Goal: Information Seeking & Learning: Check status

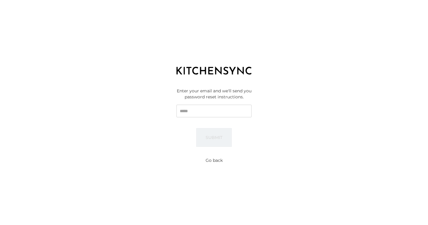
click at [232, 113] on input "Email" at bounding box center [214, 110] width 75 height 13
type input "**********"
click at [215, 135] on button "Submit" at bounding box center [213, 137] width 35 height 19
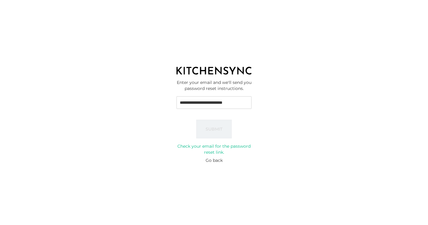
click at [217, 157] on button "Go back" at bounding box center [214, 160] width 17 height 6
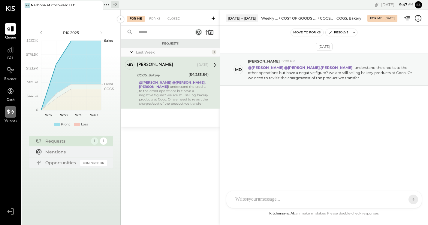
click at [12, 116] on div at bounding box center [10, 111] width 11 height 11
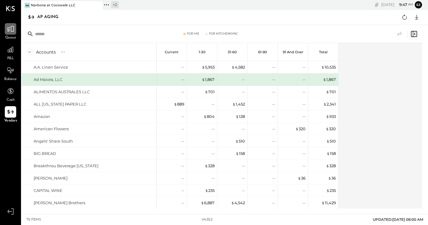
click at [11, 31] on icon at bounding box center [10, 29] width 7 height 6
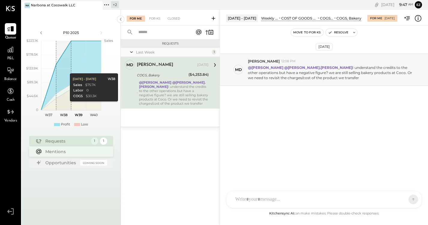
click at [68, 156] on div "Mentions" at bounding box center [71, 151] width 84 height 10
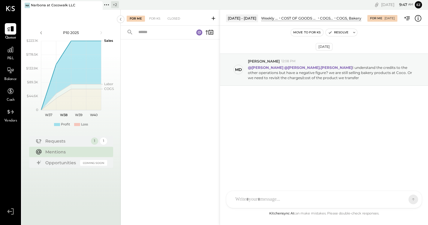
click at [187, 32] on input "text" at bounding box center [163, 32] width 56 height 10
click at [88, 141] on div "Requests 1 1" at bounding box center [71, 140] width 84 height 10
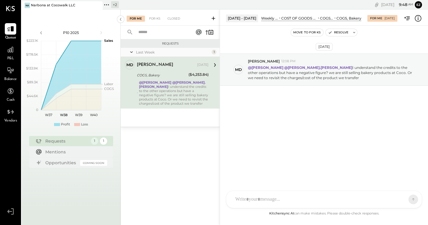
click at [166, 85] on div "@[PERSON_NAME] @[PERSON_NAME].[PERSON_NAME] I understand the credits to the oth…" at bounding box center [174, 92] width 70 height 25
click at [275, 75] on p "@[PERSON_NAME] @[PERSON_NAME].[PERSON_NAME] I understand the credits to the oth…" at bounding box center [331, 72] width 167 height 15
click at [351, 34] on button at bounding box center [354, 32] width 6 height 7
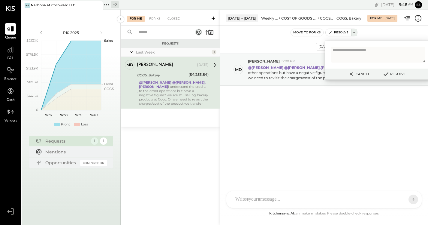
click at [374, 33] on div "Move to for ks Resolve Cancel Resolve" at bounding box center [324, 33] width 208 height 8
click at [274, 40] on div "[DATE] Md [PERSON_NAME] 12:08 PM @[PERSON_NAME] @[PERSON_NAME].[PERSON_NAME] I …" at bounding box center [324, 118] width 208 height 184
click at [156, 19] on div "For KS" at bounding box center [154, 19] width 17 height 6
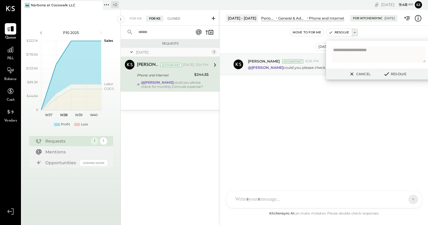
click at [173, 19] on div "Closed" at bounding box center [174, 19] width 19 height 6
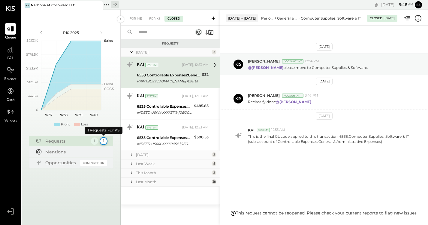
click at [104, 143] on div "1" at bounding box center [103, 141] width 8 height 8
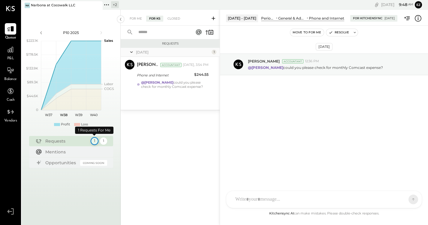
click at [94, 142] on div "1" at bounding box center [94, 141] width 8 height 8
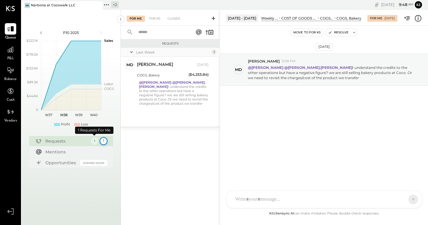
click at [104, 141] on div "1" at bounding box center [103, 141] width 8 height 8
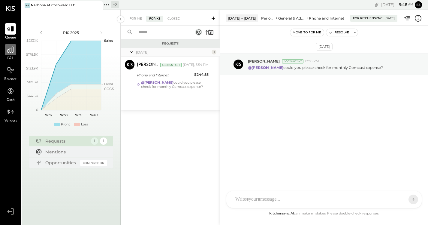
click at [11, 54] on div at bounding box center [10, 49] width 11 height 11
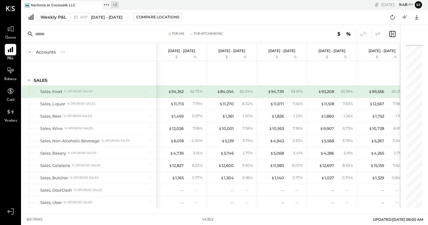
click at [56, 7] on div "Narbona at Cocowalk LLC" at bounding box center [53, 5] width 44 height 5
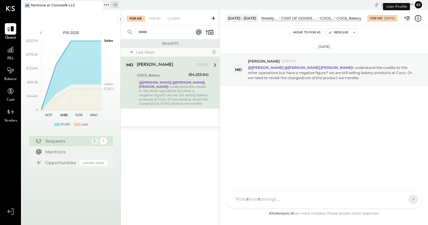
click at [108, 6] on icon at bounding box center [107, 5] width 8 height 8
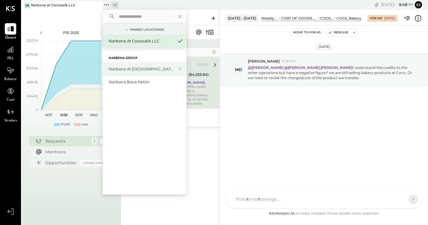
click at [140, 71] on div "Narbona at [GEOGRAPHIC_DATA] LLC" at bounding box center [141, 69] width 65 height 6
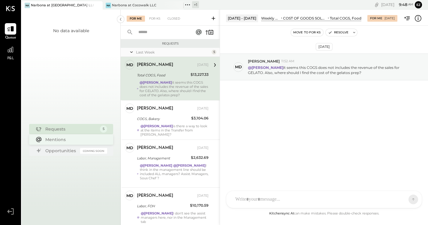
click at [62, 139] on div "Mentions" at bounding box center [74, 139] width 59 height 6
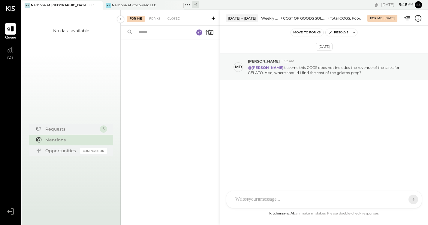
click at [190, 6] on icon at bounding box center [188, 5] width 8 height 8
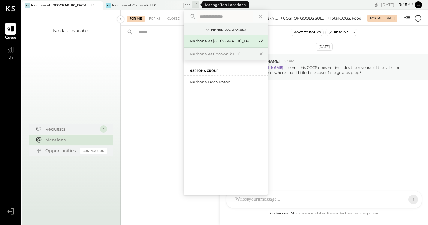
click at [197, 5] on div "+ 1" at bounding box center [195, 4] width 7 height 7
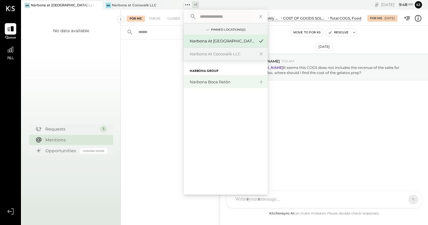
click at [203, 82] on div "Narbona Boca Ratōn" at bounding box center [222, 82] width 65 height 6
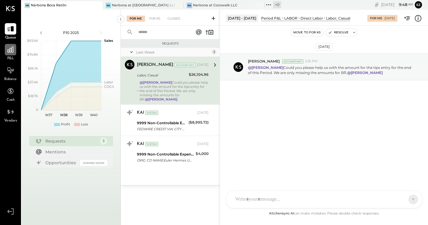
click at [6, 54] on div at bounding box center [10, 49] width 11 height 11
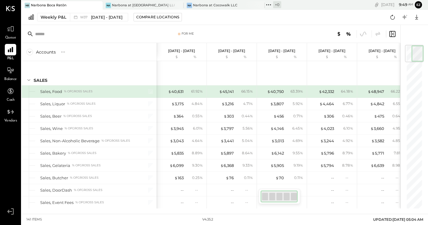
click at [179, 34] on div at bounding box center [179, 34] width 2 height 2
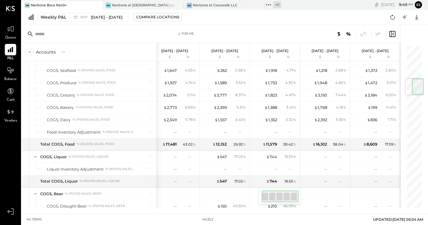
scroll to position [8, 0]
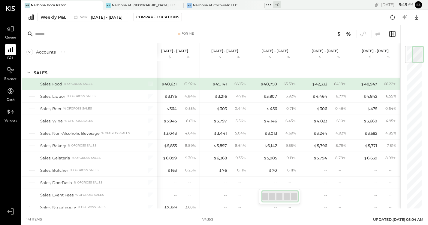
click at [406, 47] on div at bounding box center [414, 54] width 19 height 17
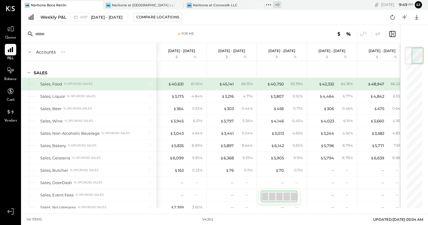
scroll to position [0, 0]
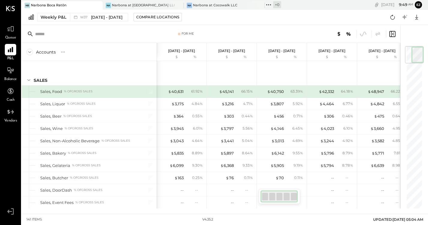
drag, startPoint x: 413, startPoint y: 54, endPoint x: 432, endPoint y: 42, distance: 22.2
click at [428, 42] on html "Queue P&L Balance Cash Vendors v 4.35.2 [PERSON_NAME][GEOGRAPHIC_DATA] [GEOGRAP…" at bounding box center [214, 112] width 428 height 225
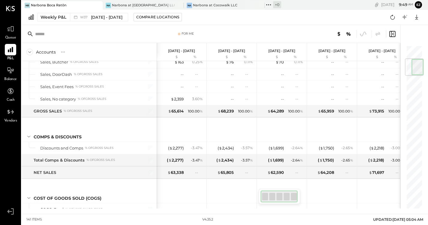
scroll to position [117, 0]
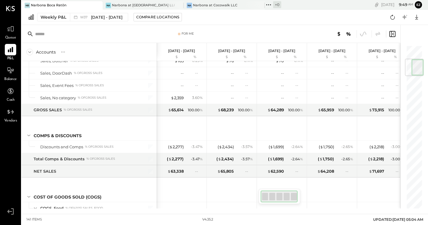
click at [270, 5] on icon at bounding box center [269, 5] width 8 height 8
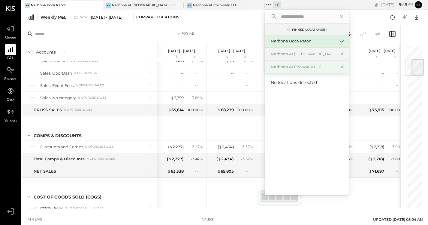
click at [297, 66] on div "Narbona at Cocowalk LLC" at bounding box center [303, 67] width 65 height 6
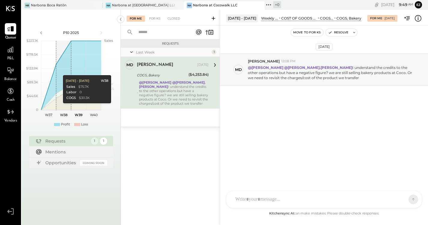
click at [77, 140] on div "Requests" at bounding box center [66, 141] width 43 height 6
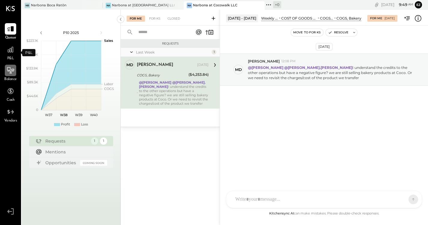
click at [10, 69] on icon at bounding box center [11, 70] width 8 height 8
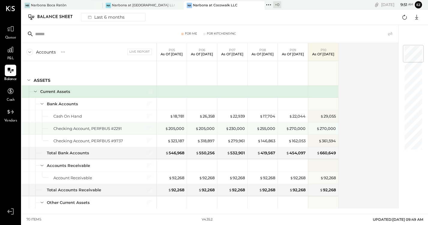
click at [119, 131] on div "Checking Account, PERFBUS #2291" at bounding box center [87, 129] width 68 height 6
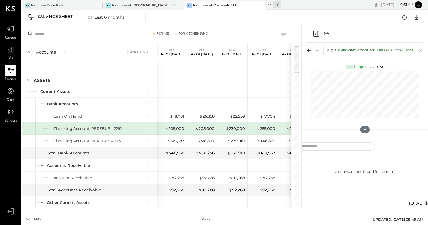
click at [420, 206] on div "No transactions found for search " "" at bounding box center [365, 184] width 174 height 56
click at [421, 49] on icon at bounding box center [421, 50] width 8 height 8
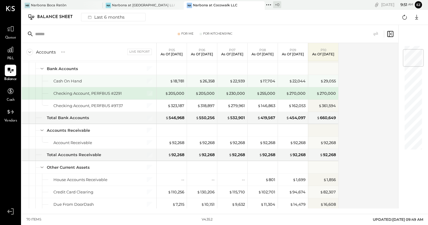
scroll to position [36, 0]
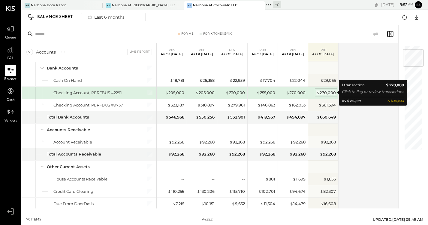
click at [325, 93] on div "$ 270,000" at bounding box center [326, 93] width 20 height 6
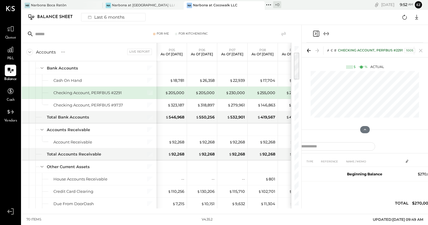
click at [379, 51] on div "Checking Account, PERFBUS #[FINANCIAL_ID]" at bounding box center [376, 50] width 77 height 5
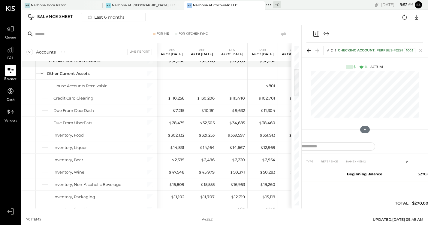
scroll to position [13, 0]
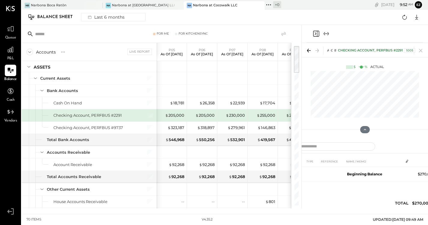
drag, startPoint x: 297, startPoint y: 64, endPoint x: 302, endPoint y: 32, distance: 32.5
click at [301, 32] on div "For Me For KitchenSync Accounts S GL Live Report P05 As of [DATE] P06 As of [DA…" at bounding box center [162, 116] width 280 height 183
click at [385, 50] on div "Checking Account, PERFBUS #[FINANCIAL_ID]" at bounding box center [376, 50] width 77 height 5
click at [421, 49] on icon at bounding box center [421, 50] width 8 height 8
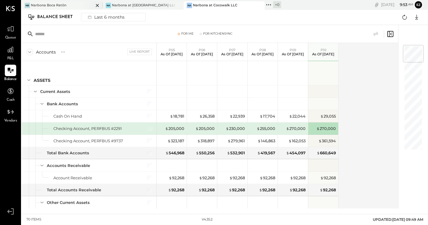
click at [63, 4] on div "Narbona Boca Ratōn" at bounding box center [48, 5] width 35 height 5
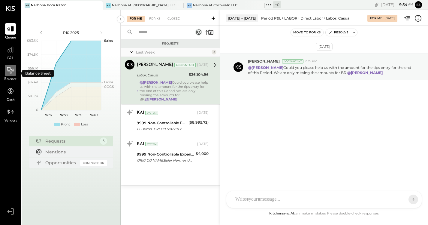
click at [13, 74] on icon at bounding box center [11, 70] width 8 height 8
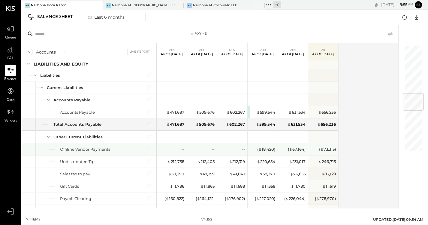
scroll to position [393, 0]
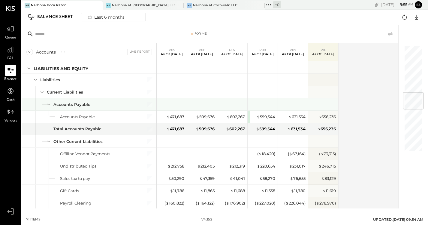
click at [49, 106] on icon at bounding box center [48, 104] width 7 height 7
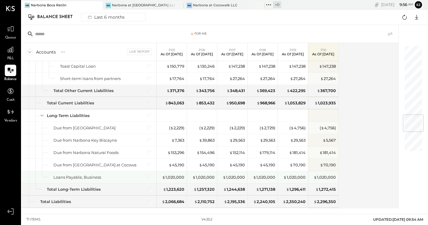
scroll to position [566, 0]
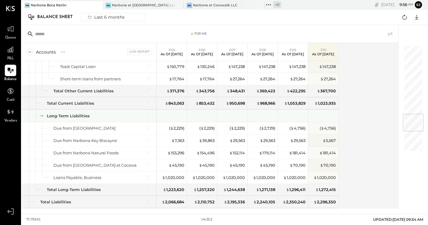
click at [42, 114] on icon at bounding box center [42, 115] width 7 height 7
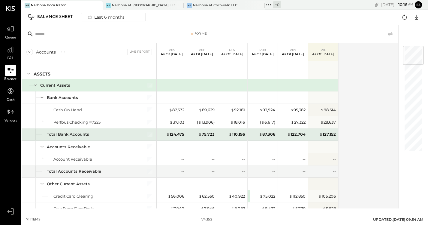
scroll to position [0, 0]
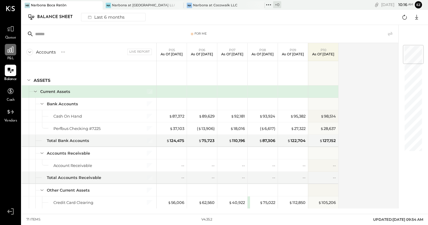
click at [11, 54] on div at bounding box center [10, 49] width 11 height 11
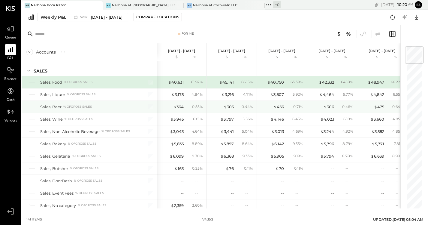
scroll to position [14, 0]
